Goal: Information Seeking & Learning: Learn about a topic

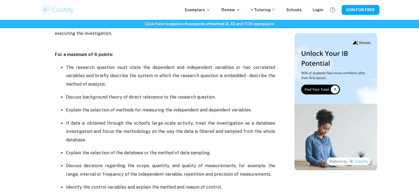
scroll to position [389, 0]
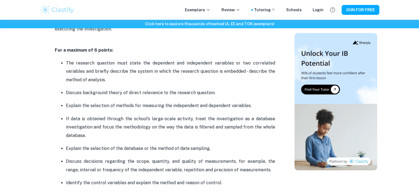
drag, startPoint x: 420, startPoint y: 114, endPoint x: 421, endPoint y: 59, distance: 54.8
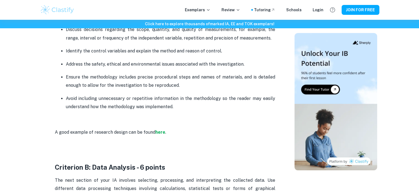
scroll to position [532, 0]
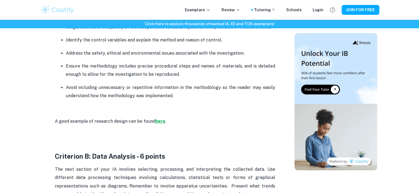
click at [159, 120] on strong "here" at bounding box center [160, 121] width 10 height 5
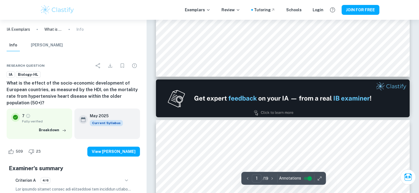
type input "2"
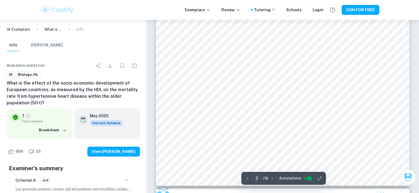
scroll to position [650, 0]
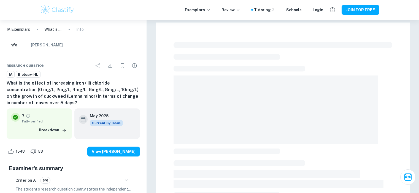
checkbox input "true"
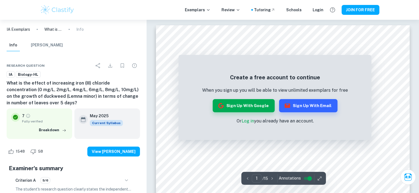
click at [247, 123] on link "Log in" at bounding box center [247, 121] width 12 height 5
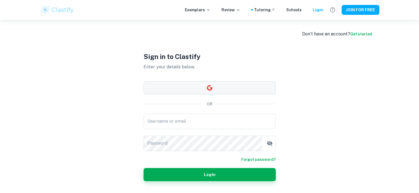
click at [199, 86] on button "button" at bounding box center [209, 87] width 132 height 13
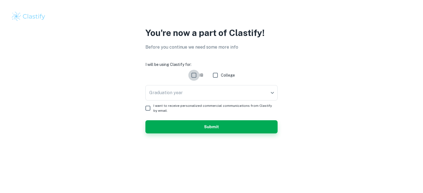
click at [195, 77] on input "IB" at bounding box center [193, 75] width 11 height 11
checkbox input "true"
click at [190, 94] on body "We value your privacy We use cookies to enhance your browsing experience, serve…" at bounding box center [211, 96] width 423 height 193
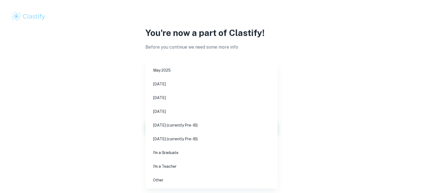
click at [174, 88] on li "November 2025" at bounding box center [212, 84] width 128 height 13
type input "N25"
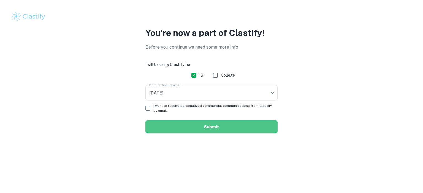
click at [196, 124] on button "Submit" at bounding box center [211, 127] width 132 height 13
